Goal: Use online tool/utility: Utilize a website feature to perform a specific function

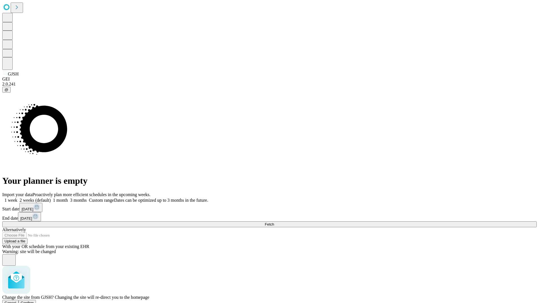
click at [34, 301] on span "Confirm" at bounding box center [27, 303] width 13 height 4
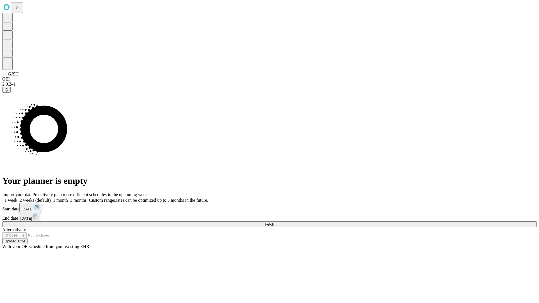
click at [68, 198] on label "1 month" at bounding box center [59, 200] width 17 height 5
click at [274, 222] on span "Fetch" at bounding box center [269, 224] width 9 height 4
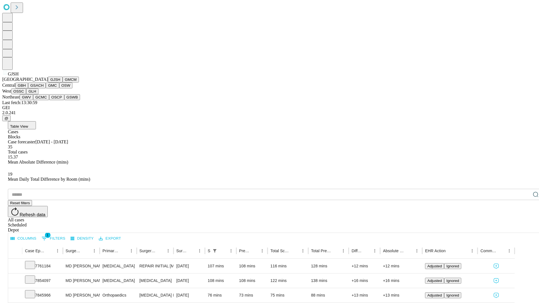
click at [63, 82] on button "GMCM" at bounding box center [71, 80] width 16 height 6
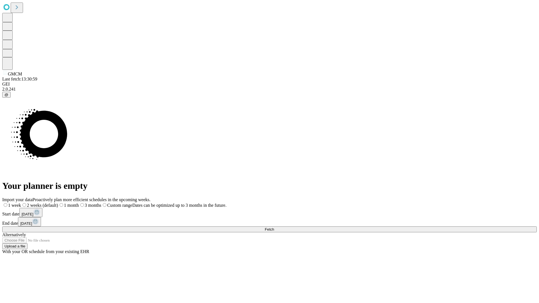
click at [79, 203] on label "1 month" at bounding box center [68, 205] width 21 height 5
click at [274, 227] on span "Fetch" at bounding box center [269, 229] width 9 height 4
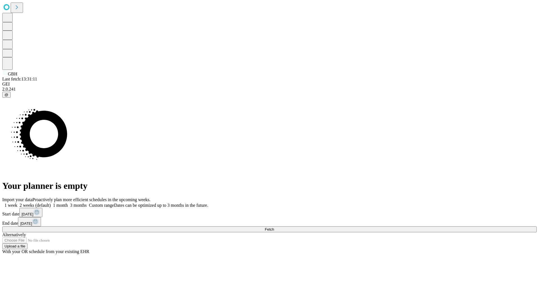
click at [68, 203] on label "1 month" at bounding box center [59, 205] width 17 height 5
click at [274, 227] on span "Fetch" at bounding box center [269, 229] width 9 height 4
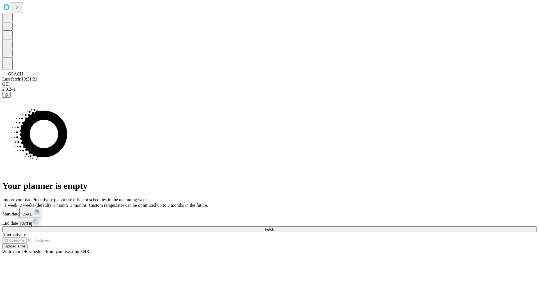
click at [68, 203] on label "1 month" at bounding box center [59, 205] width 17 height 5
click at [274, 227] on span "Fetch" at bounding box center [269, 229] width 9 height 4
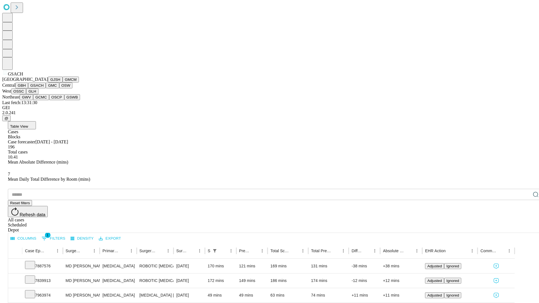
click at [46, 88] on button "GMC" at bounding box center [52, 85] width 13 height 6
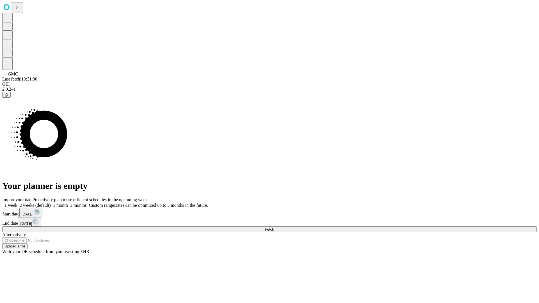
click at [68, 203] on label "1 month" at bounding box center [59, 205] width 17 height 5
click at [274, 227] on span "Fetch" at bounding box center [269, 229] width 9 height 4
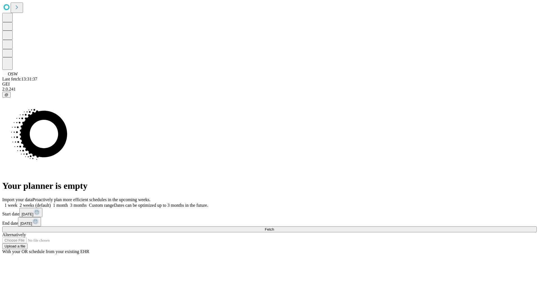
click at [68, 203] on label "1 month" at bounding box center [59, 205] width 17 height 5
click at [274, 227] on span "Fetch" at bounding box center [269, 229] width 9 height 4
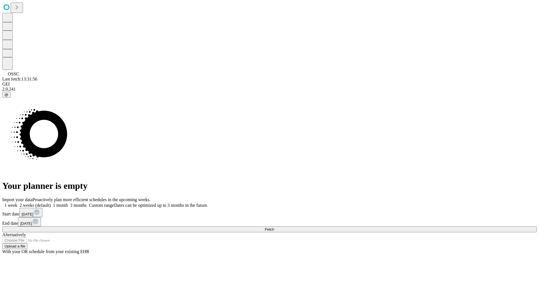
click at [68, 203] on label "1 month" at bounding box center [59, 205] width 17 height 5
click at [274, 227] on span "Fetch" at bounding box center [269, 229] width 9 height 4
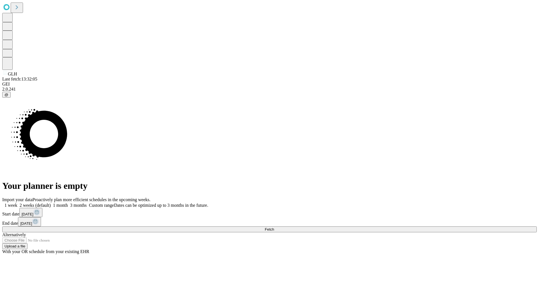
click at [68, 203] on label "1 month" at bounding box center [59, 205] width 17 height 5
click at [274, 227] on span "Fetch" at bounding box center [269, 229] width 9 height 4
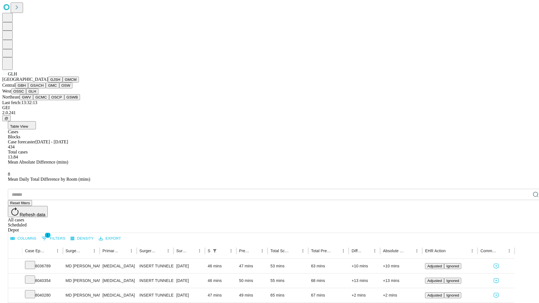
click at [33, 100] on button "GWV" at bounding box center [26, 97] width 13 height 6
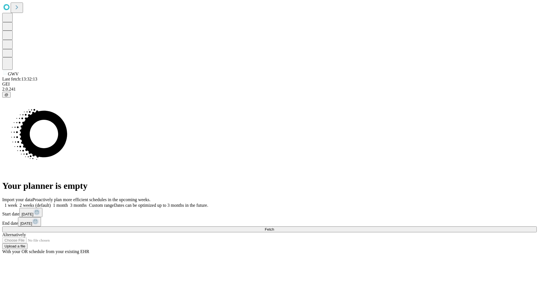
click at [68, 203] on label "1 month" at bounding box center [59, 205] width 17 height 5
click at [274, 227] on span "Fetch" at bounding box center [269, 229] width 9 height 4
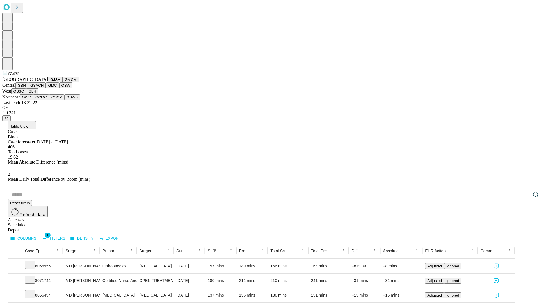
click at [43, 100] on button "GCMC" at bounding box center [41, 97] width 16 height 6
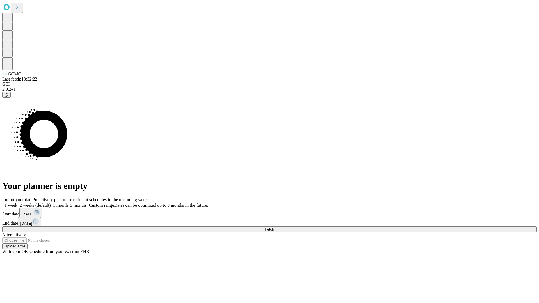
click at [68, 203] on label "1 month" at bounding box center [59, 205] width 17 height 5
click at [274, 227] on span "Fetch" at bounding box center [269, 229] width 9 height 4
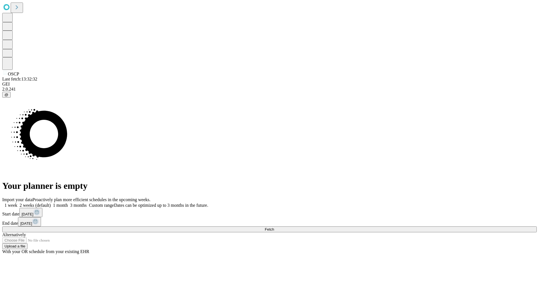
click at [68, 203] on label "1 month" at bounding box center [59, 205] width 17 height 5
click at [274, 227] on span "Fetch" at bounding box center [269, 229] width 9 height 4
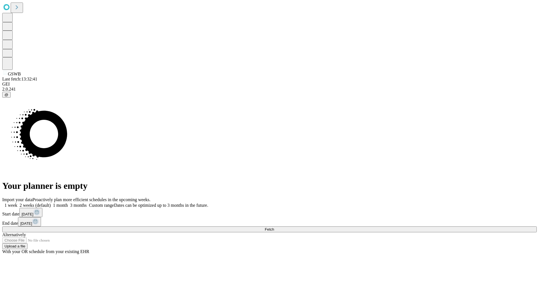
click at [68, 203] on label "1 month" at bounding box center [59, 205] width 17 height 5
click at [274, 227] on span "Fetch" at bounding box center [269, 229] width 9 height 4
